Goal: Task Accomplishment & Management: Manage account settings

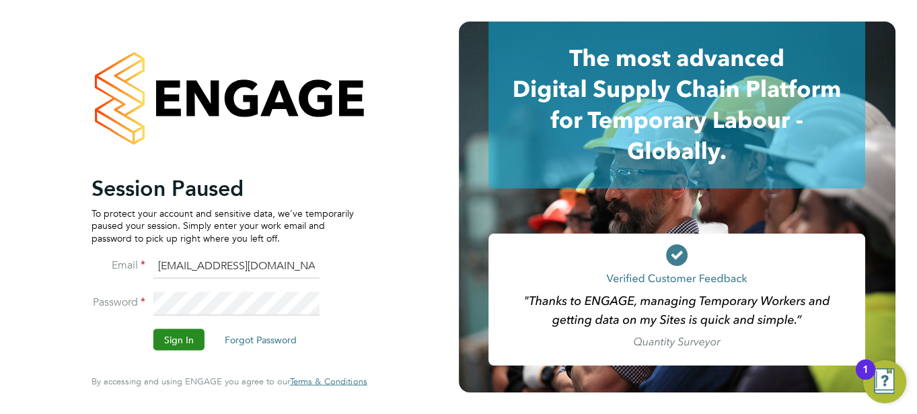
click at [166, 331] on button "Sign In" at bounding box center [178, 340] width 51 height 22
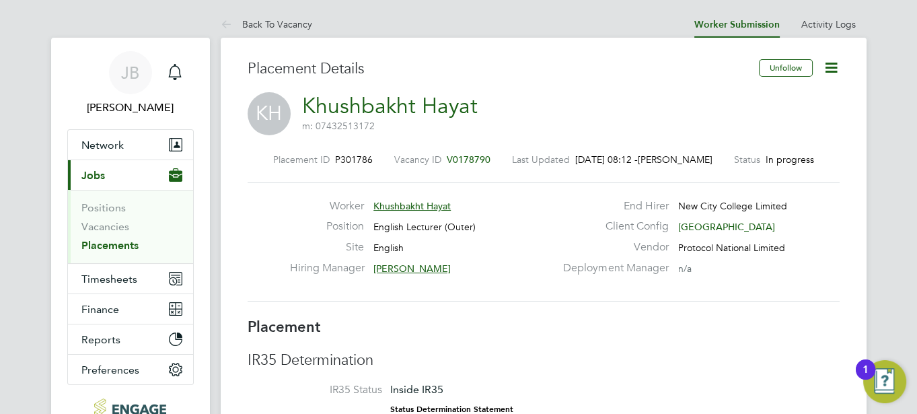
click at [107, 243] on link "Placements" at bounding box center [109, 245] width 57 height 13
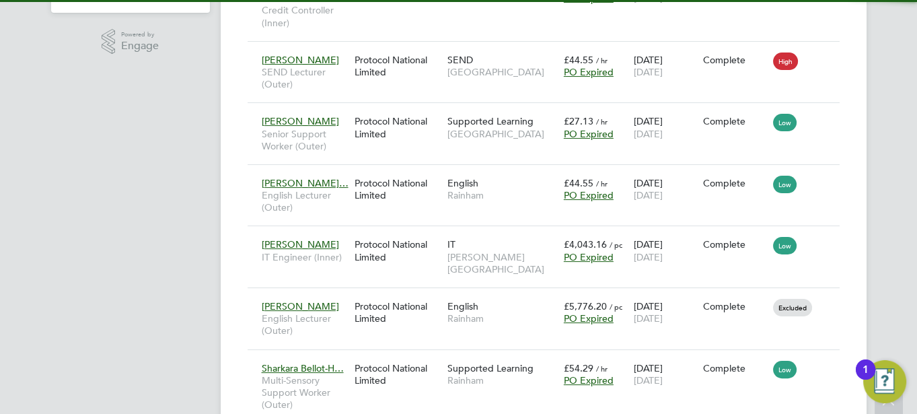
scroll to position [63, 94]
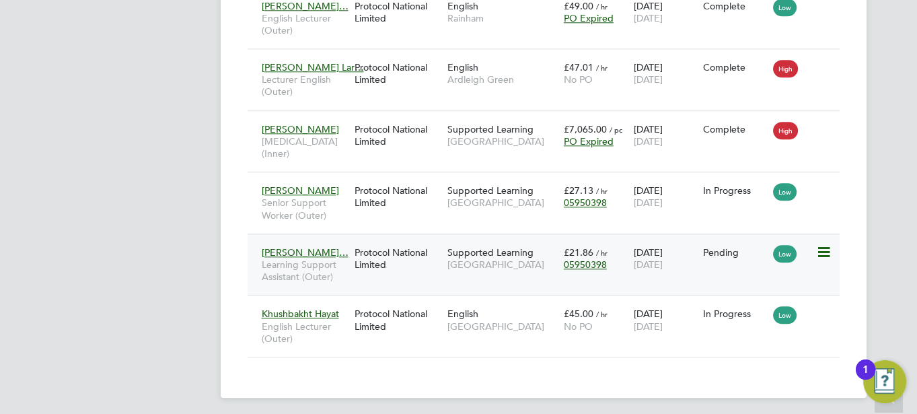
click at [386, 253] on div "Protocol National Limited" at bounding box center [397, 259] width 93 height 38
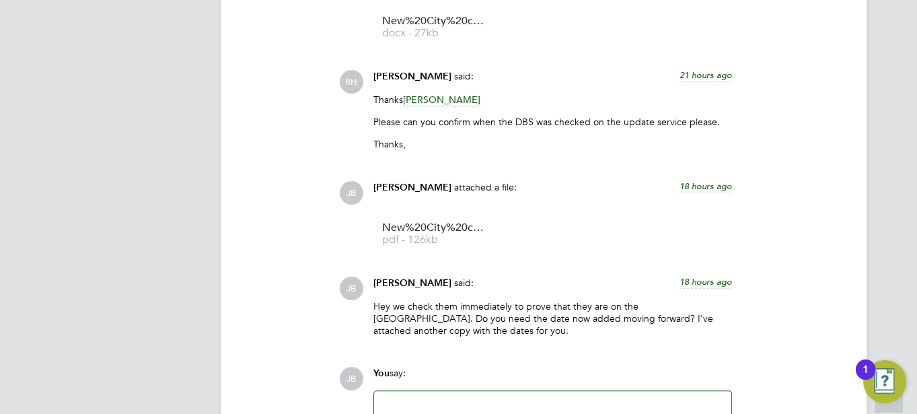
scroll to position [1492, 0]
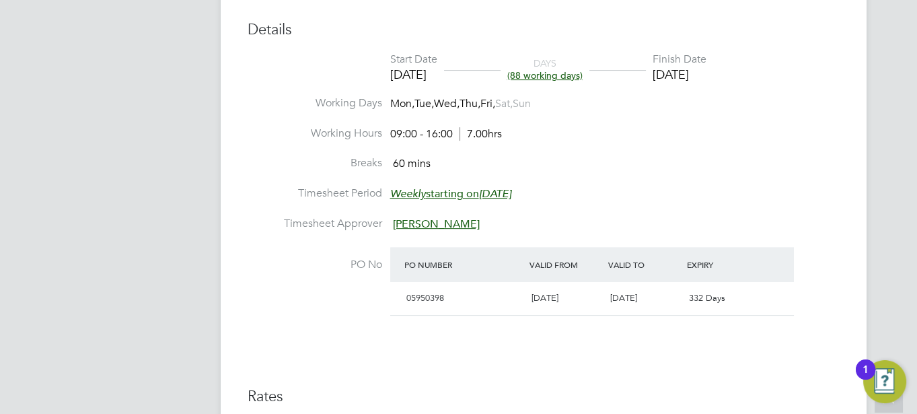
click at [297, 160] on label "Breaks" at bounding box center [315, 163] width 135 height 14
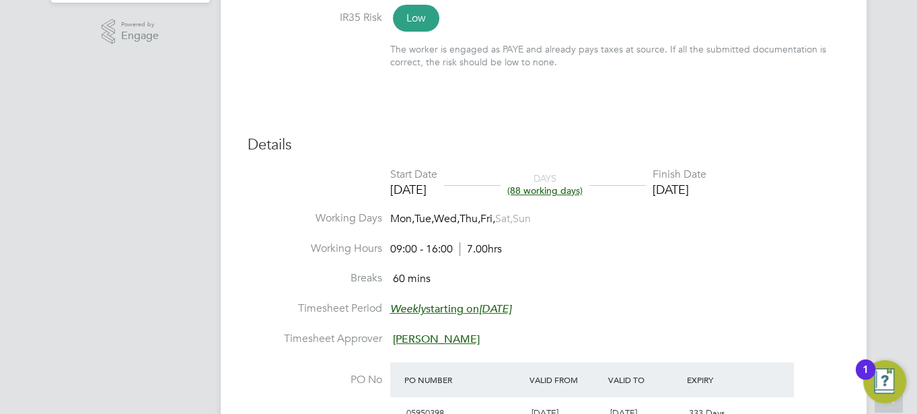
scroll to position [442, 0]
click at [472, 268] on li "Working Hours 09:00 - 16:00 7.00hrs" at bounding box center [544, 256] width 592 height 30
drag, startPoint x: 528, startPoint y: 244, endPoint x: 443, endPoint y: 248, distance: 84.8
click at [443, 248] on li "Working Hours 09:00 - 16:00 7.00hrs" at bounding box center [544, 256] width 592 height 30
drag, startPoint x: 443, startPoint y: 248, endPoint x: 488, endPoint y: 268, distance: 49.4
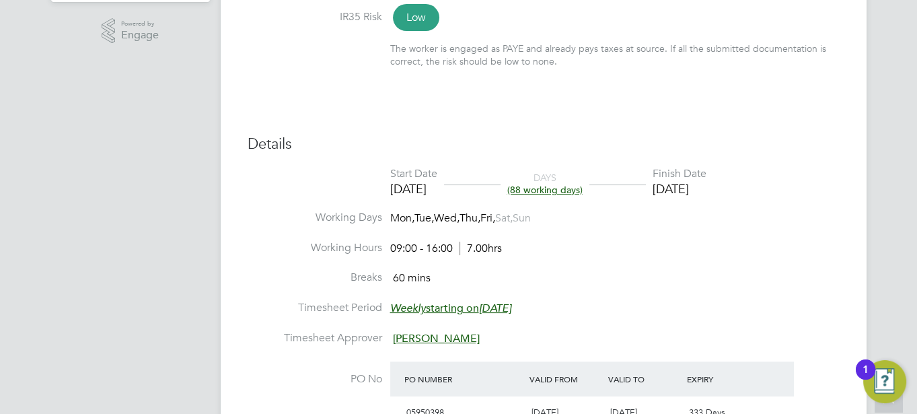
click at [488, 268] on li "Working Hours 09:00 - 16:00 7.00hrs" at bounding box center [544, 256] width 592 height 30
drag, startPoint x: 469, startPoint y: 250, endPoint x: 528, endPoint y: 243, distance: 59.6
click at [528, 243] on li "Working Hours 09:00 - 16:00 7.00hrs" at bounding box center [544, 256] width 592 height 30
drag, startPoint x: 528, startPoint y: 243, endPoint x: 495, endPoint y: 269, distance: 42.7
click at [495, 269] on li "Working Hours 09:00 - 16:00 7.00hrs" at bounding box center [544, 256] width 592 height 30
